Goal: Check status: Check status

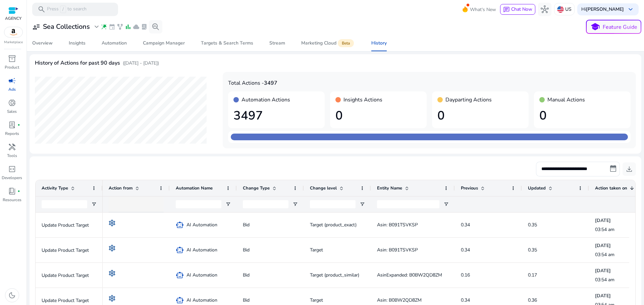
click at [9, 81] on span "campaign" at bounding box center [12, 81] width 8 height 8
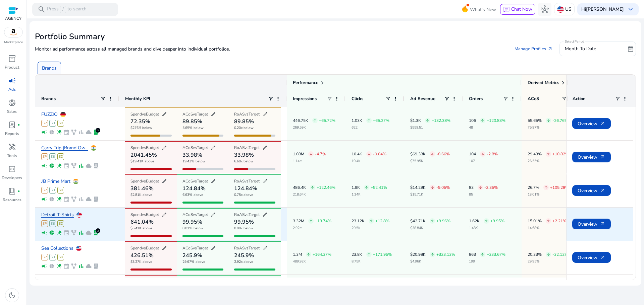
click at [70, 215] on link "Detroit T-Shirts" at bounding box center [57, 215] width 33 height 5
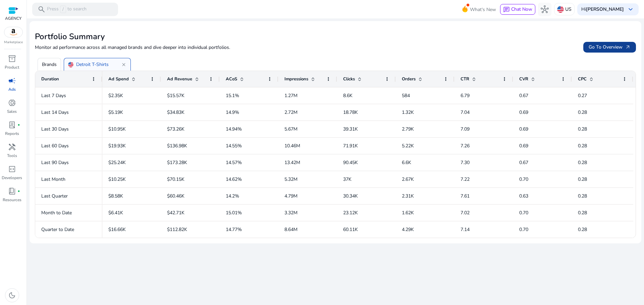
click at [606, 49] on span "Go To Overview arrow_outward" at bounding box center [609, 47] width 42 height 7
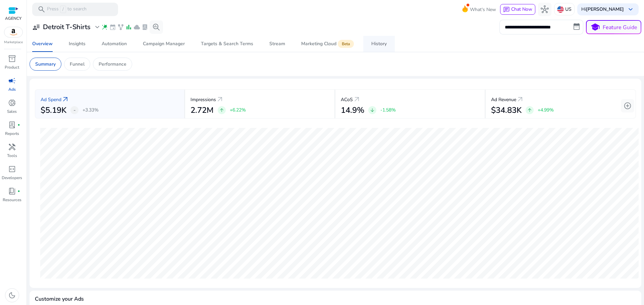
click at [382, 46] on div "History" at bounding box center [378, 44] width 15 height 5
